Goal: Find specific page/section: Find specific page/section

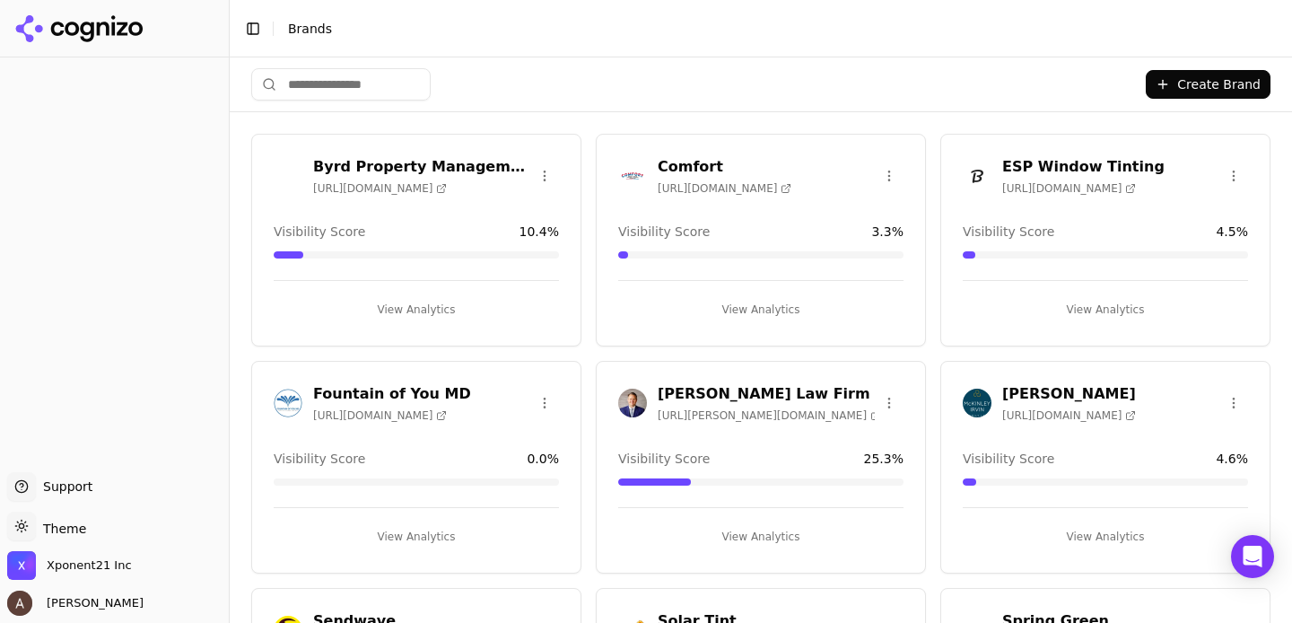
click at [431, 530] on button "View Analytics" at bounding box center [416, 536] width 285 height 29
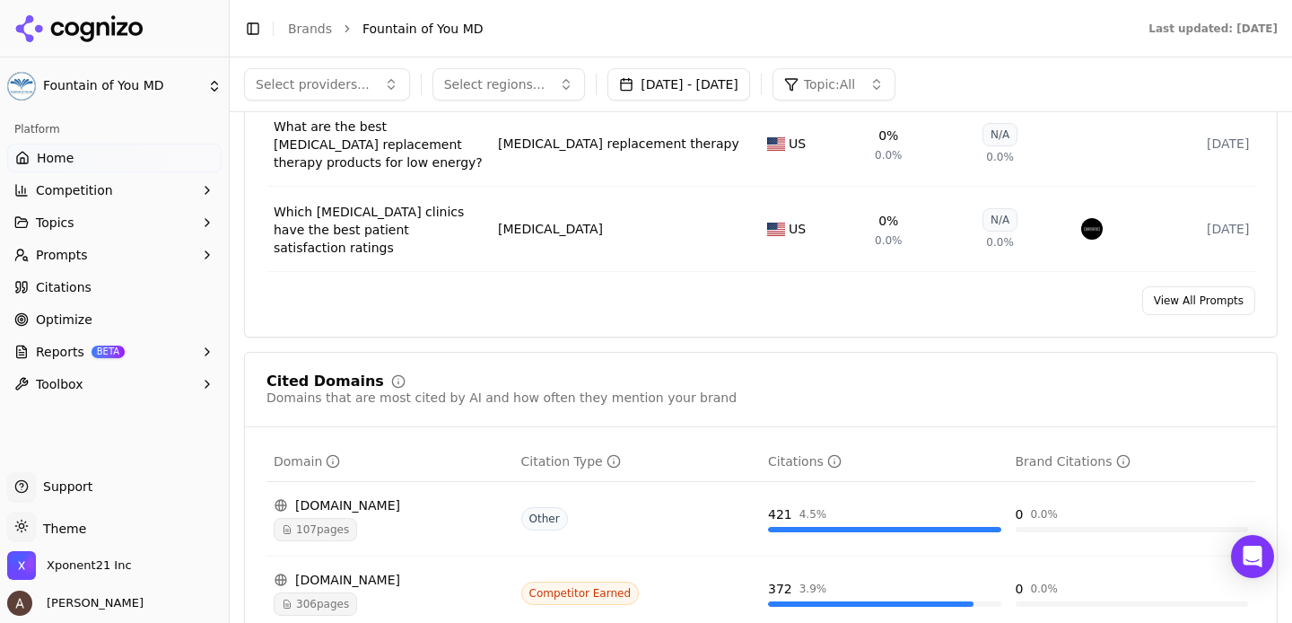
scroll to position [1640, 0]
click at [205, 264] on button "Prompts" at bounding box center [114, 255] width 214 height 29
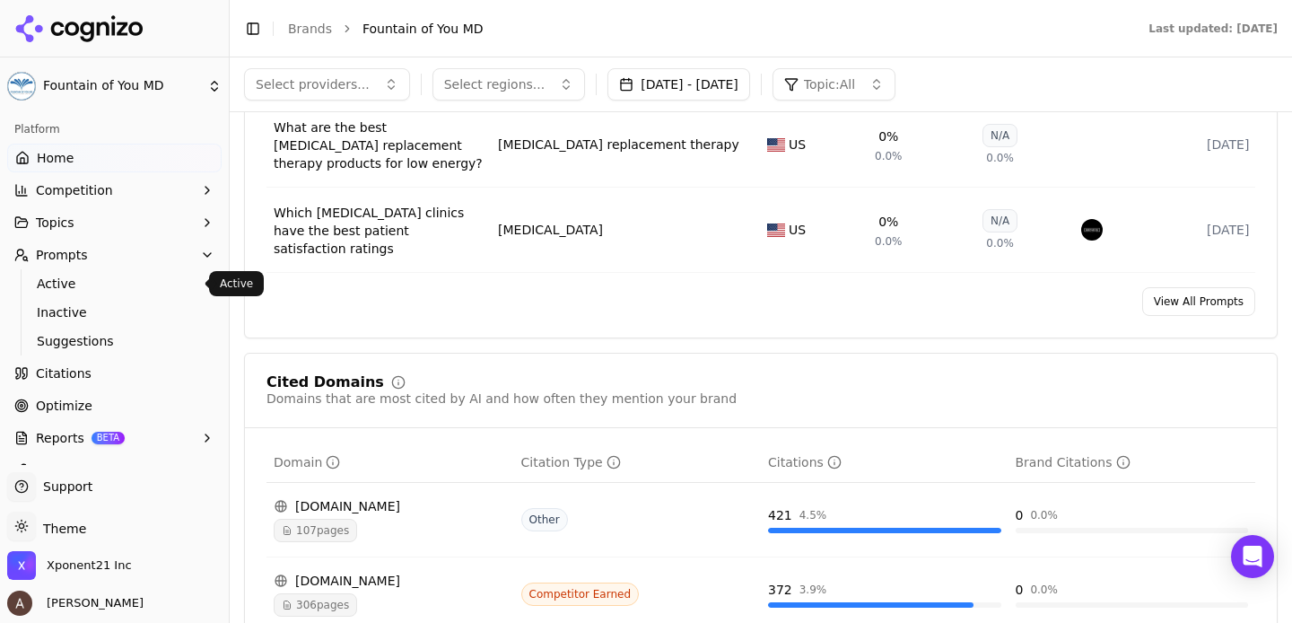
click at [167, 276] on span "Active" at bounding box center [115, 284] width 156 height 18
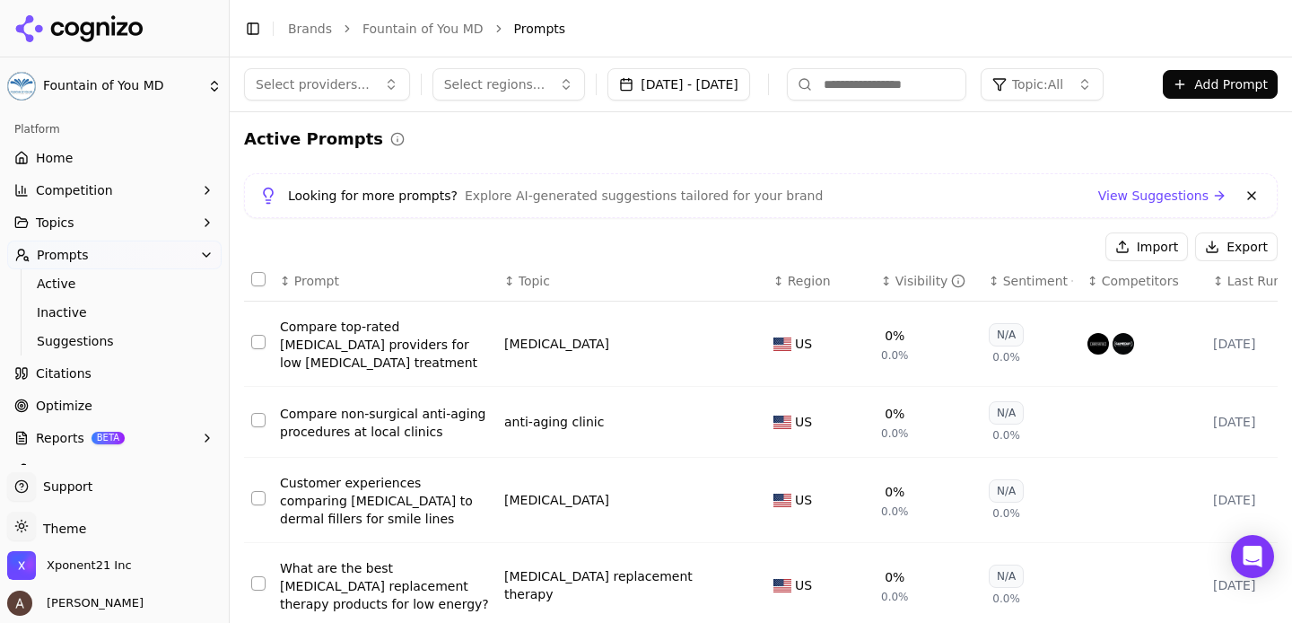
click at [158, 89] on html "Fountain of You MD Platform Home Competition Topics Prompts Active Inactive Sug…" at bounding box center [646, 311] width 1292 height 623
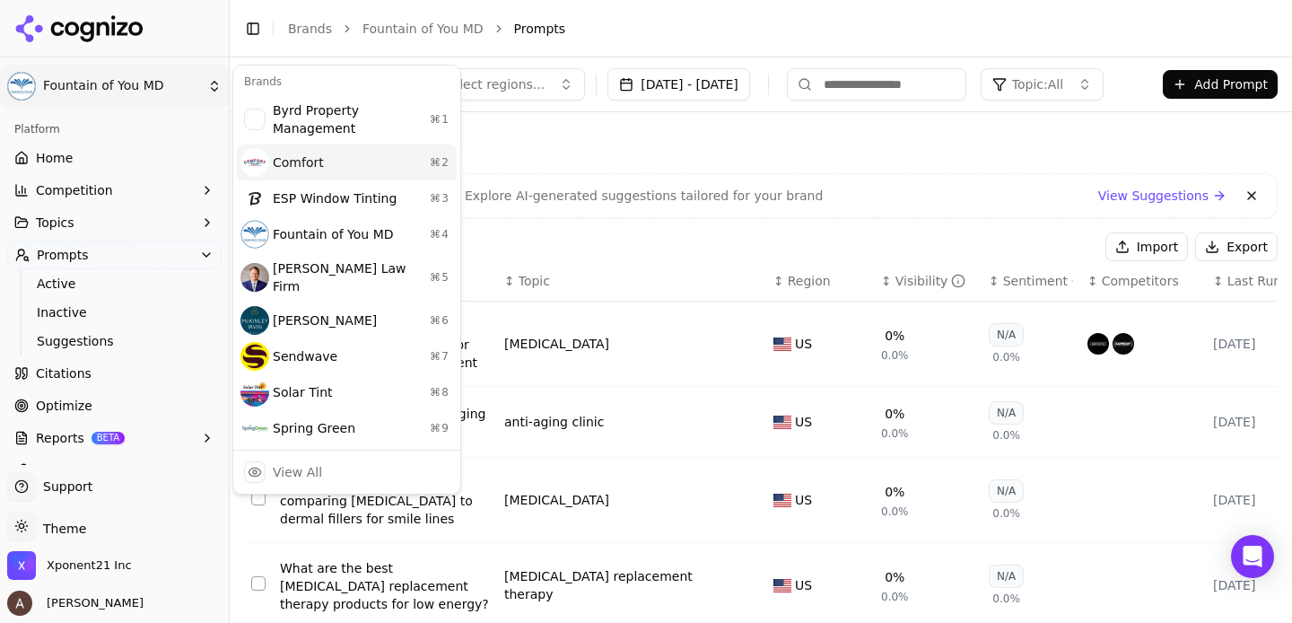
click at [323, 174] on div "Comfort ⌘ 2" at bounding box center [347, 162] width 220 height 36
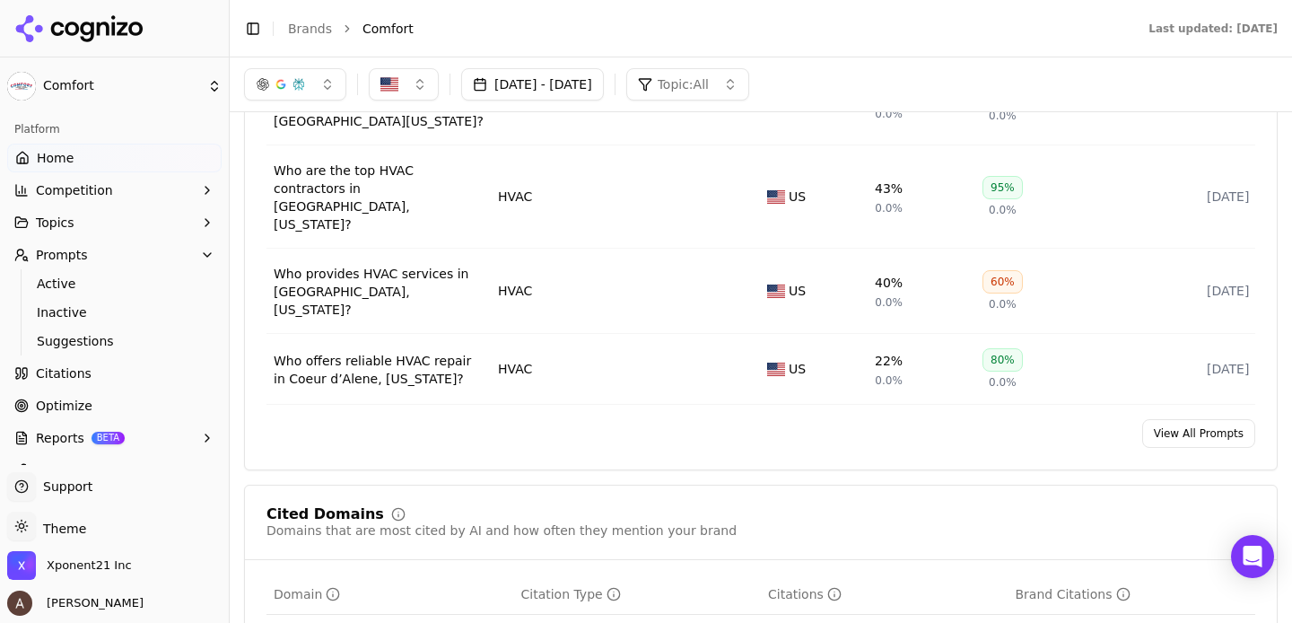
scroll to position [1528, 0]
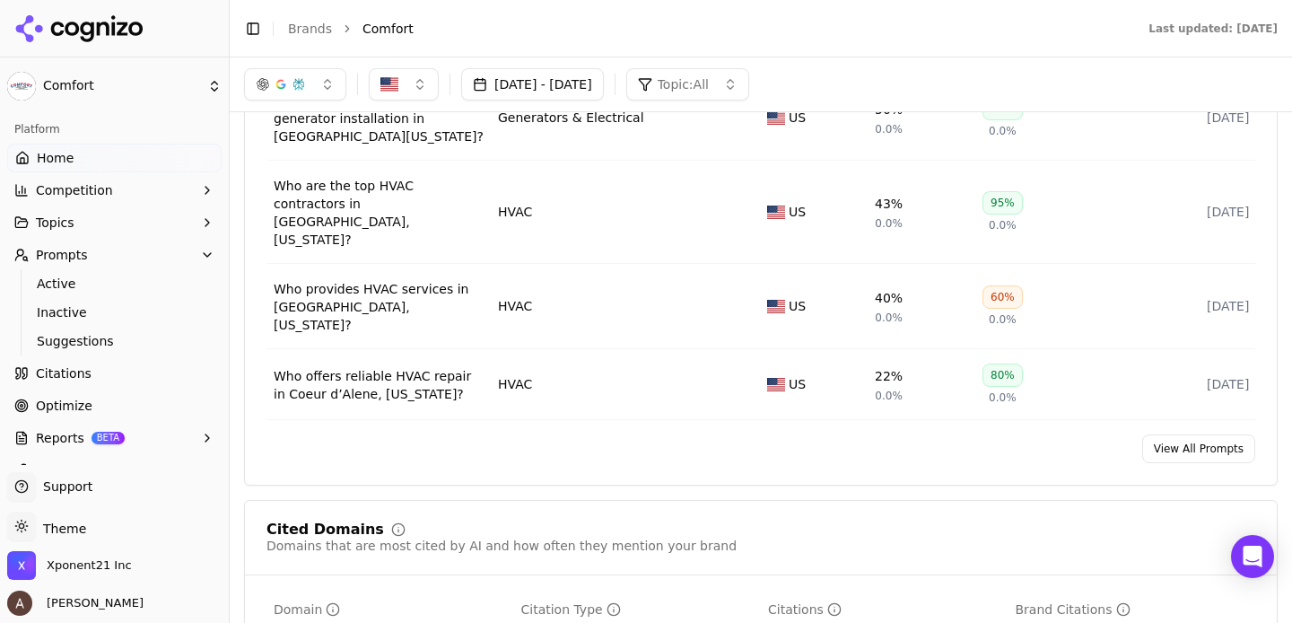
click at [1170, 434] on link "View All Prompts" at bounding box center [1198, 448] width 113 height 29
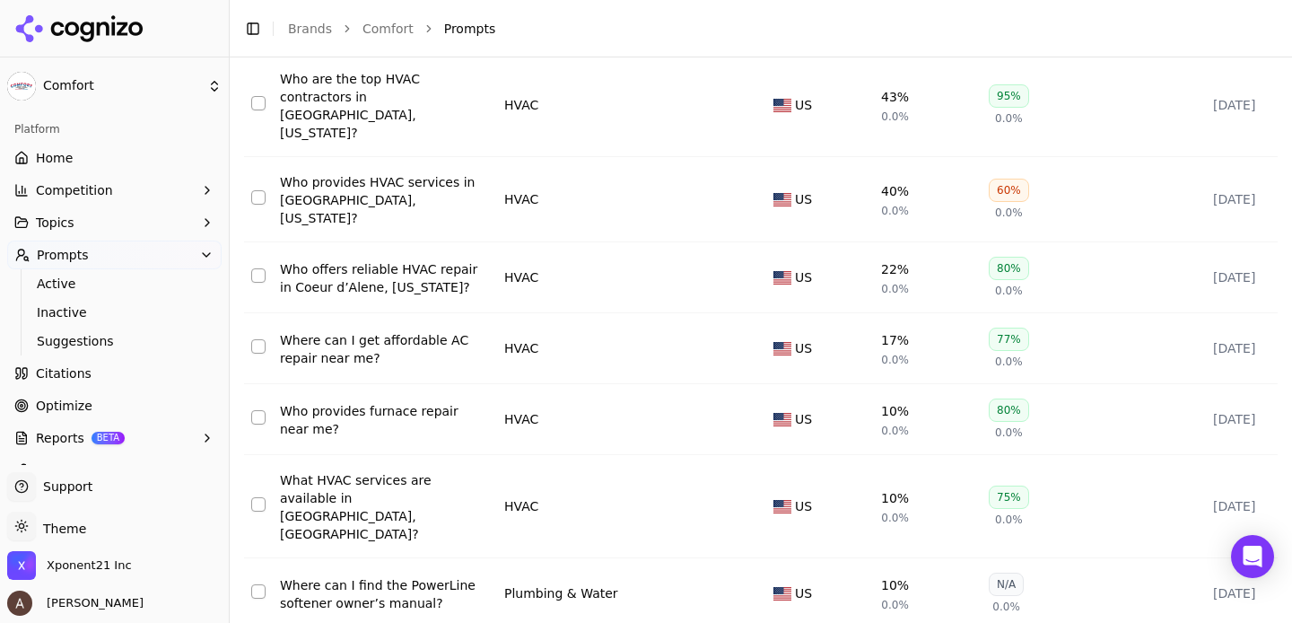
scroll to position [464, 0]
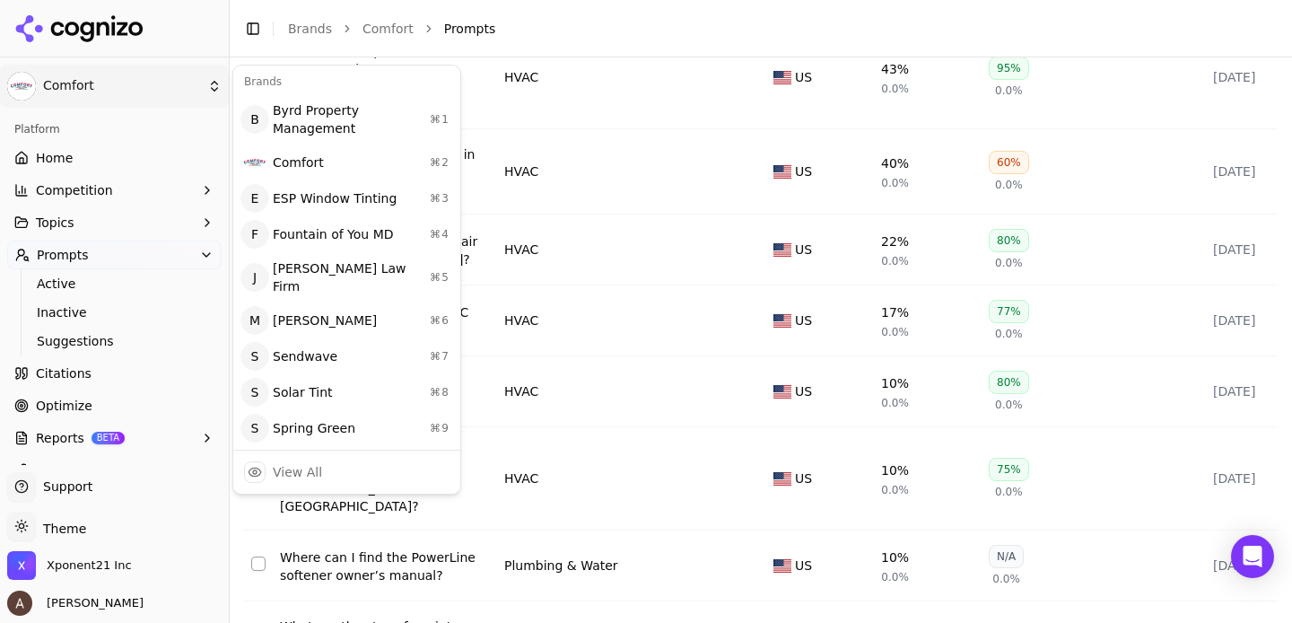
click at [166, 93] on html "Comfort Platform Home Competition Topics Prompts Active Inactive Suggestions Ci…" at bounding box center [646, 311] width 1292 height 623
click at [309, 338] on div "Sendwave ⌘ 7" at bounding box center [347, 356] width 220 height 36
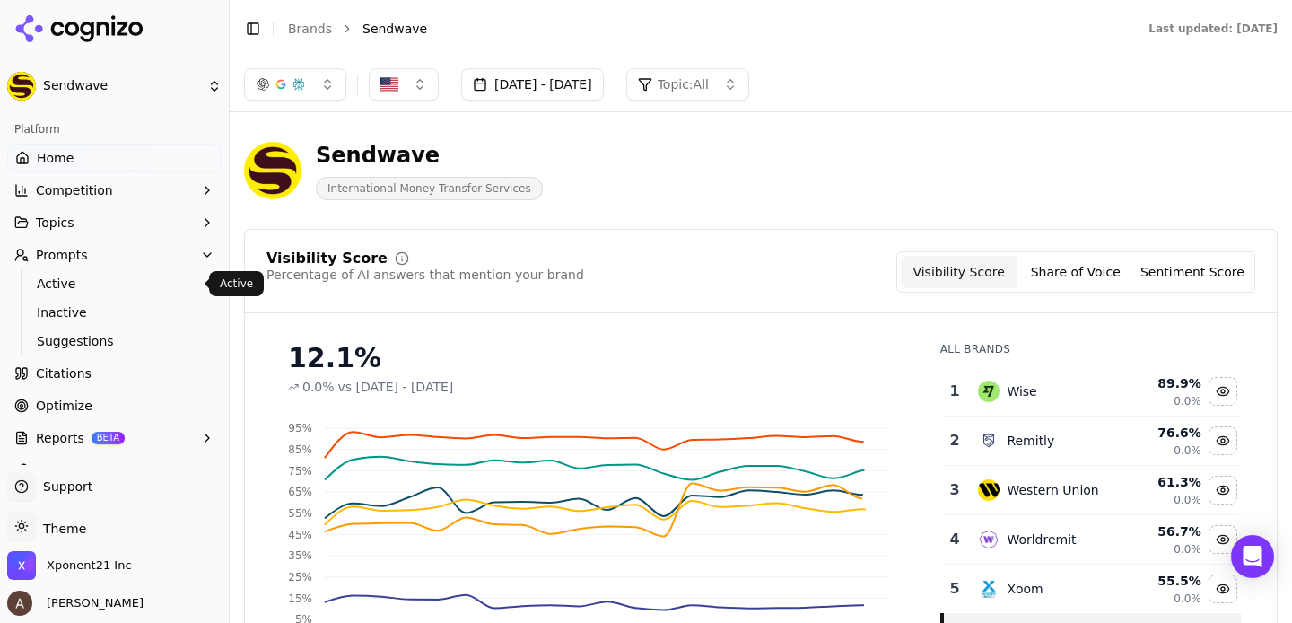
click at [118, 279] on span "Active" at bounding box center [115, 284] width 156 height 18
